Goal: Information Seeking & Learning: Stay updated

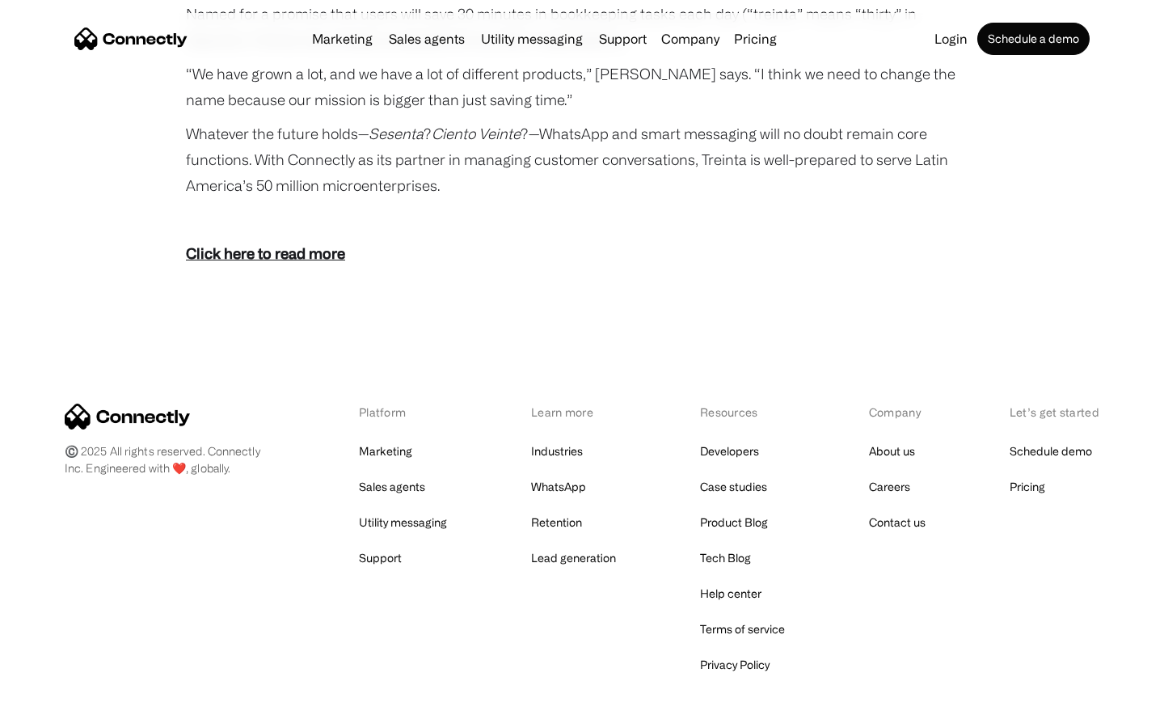
scroll to position [2976, 0]
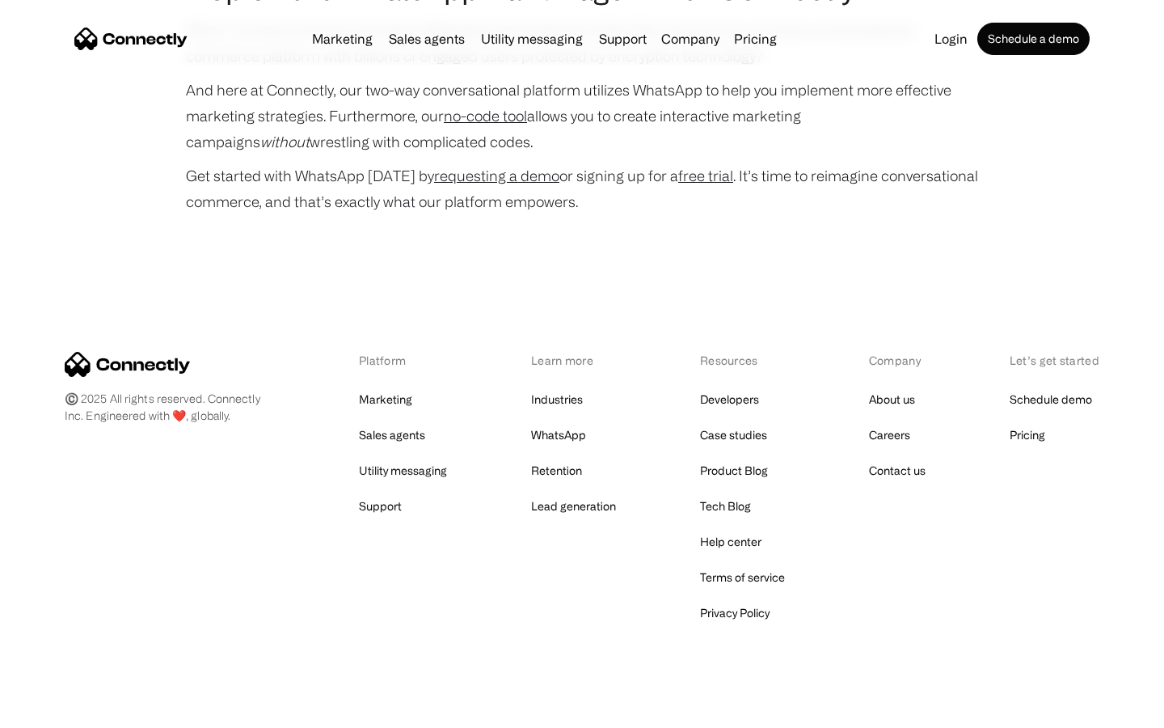
scroll to position [7765, 0]
